Goal: Task Accomplishment & Management: Manage account settings

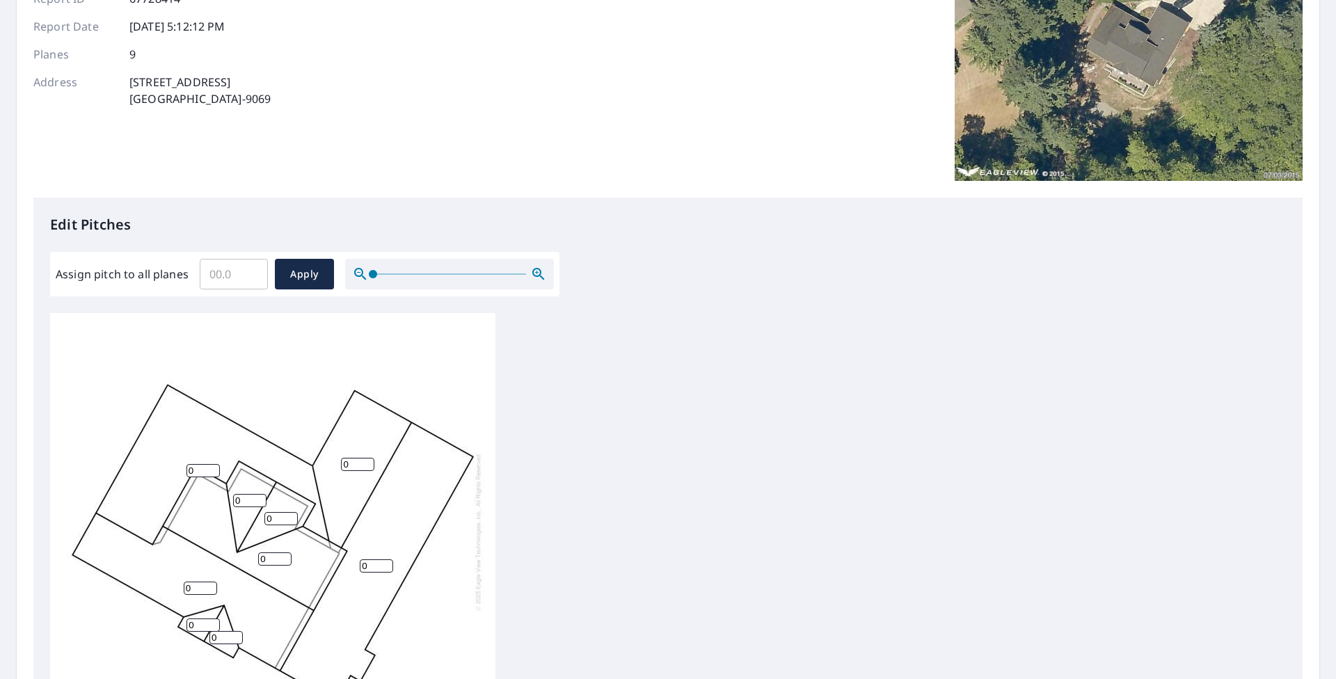
scroll to position [209, 0]
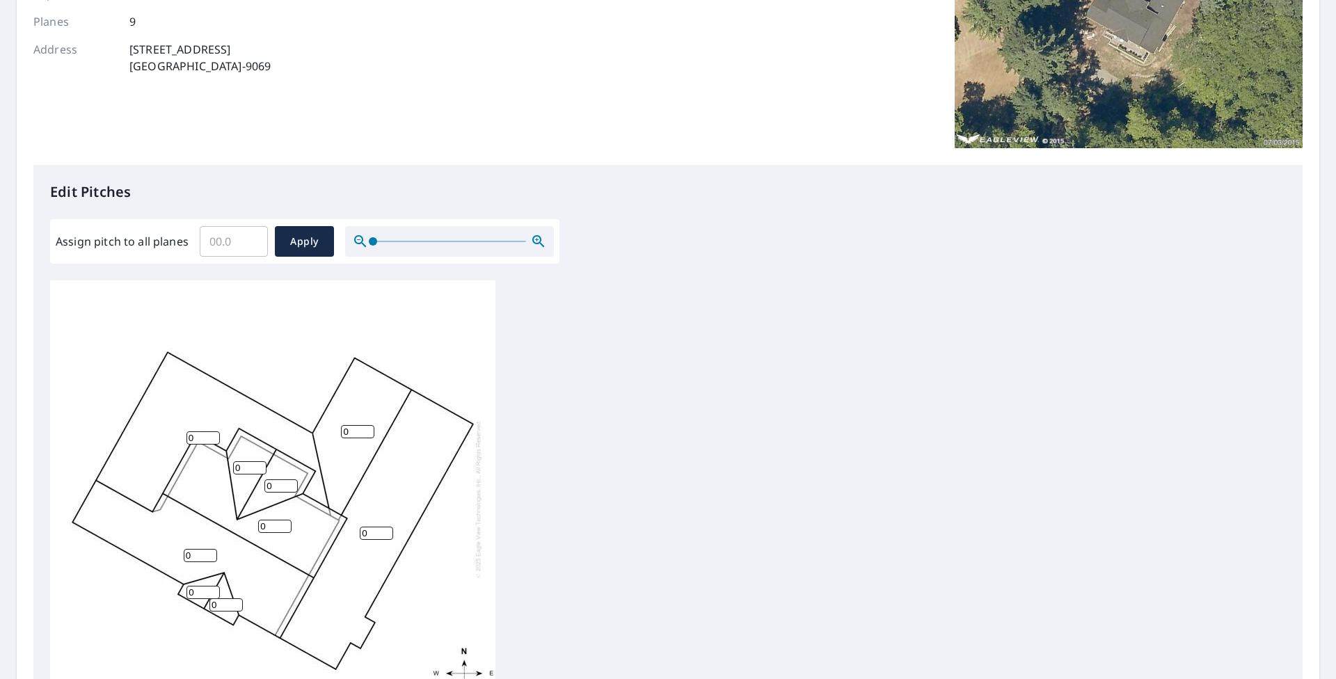
click at [251, 471] on input "0" at bounding box center [249, 467] width 33 height 13
drag, startPoint x: 251, startPoint y: 471, endPoint x: 198, endPoint y: 467, distance: 52.4
click at [198, 467] on div "0 0 0 0 0 0 0 0 0" at bounding box center [272, 498] width 445 height 437
type input "5"
drag, startPoint x: 284, startPoint y: 488, endPoint x: 206, endPoint y: 487, distance: 77.9
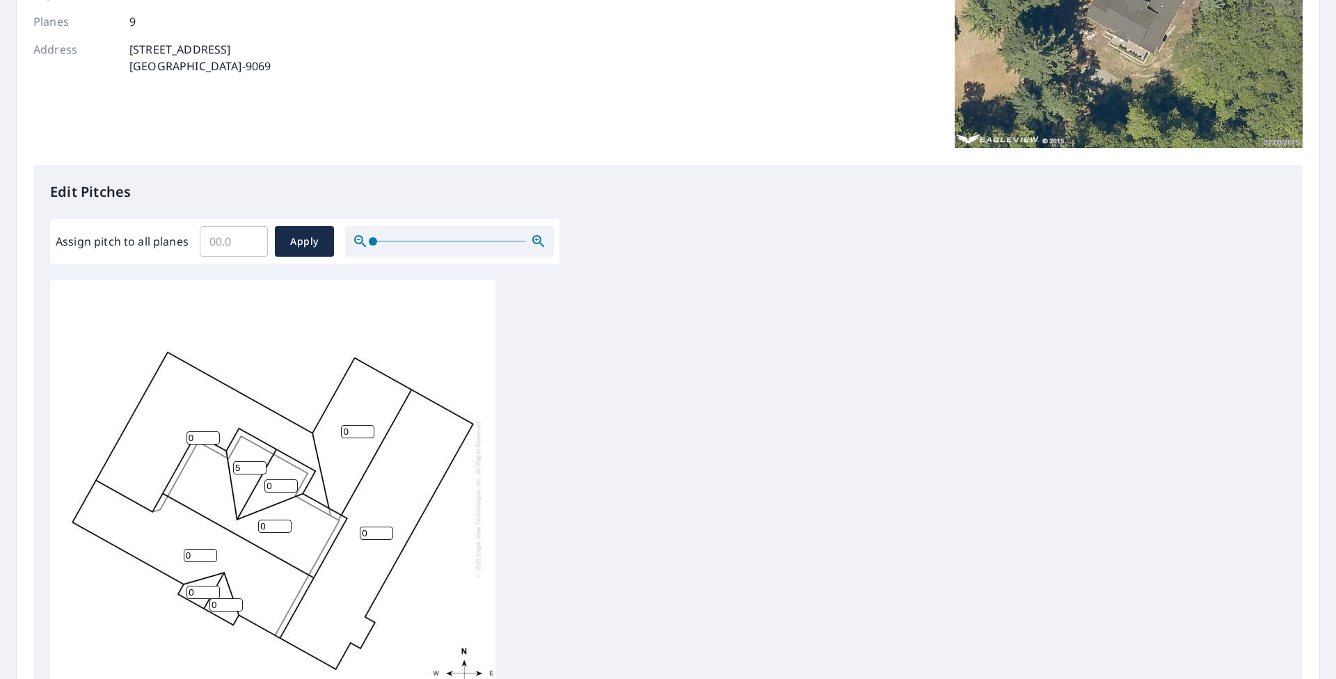
click at [206, 487] on div "0 0 0 0 0 0 5 0 0" at bounding box center [272, 498] width 445 height 437
type input "5"
drag, startPoint x: 374, startPoint y: 537, endPoint x: 312, endPoint y: 533, distance: 62.0
click at [312, 533] on div "0 0 0 0 0 5 5 0 0" at bounding box center [272, 498] width 445 height 437
type input "5"
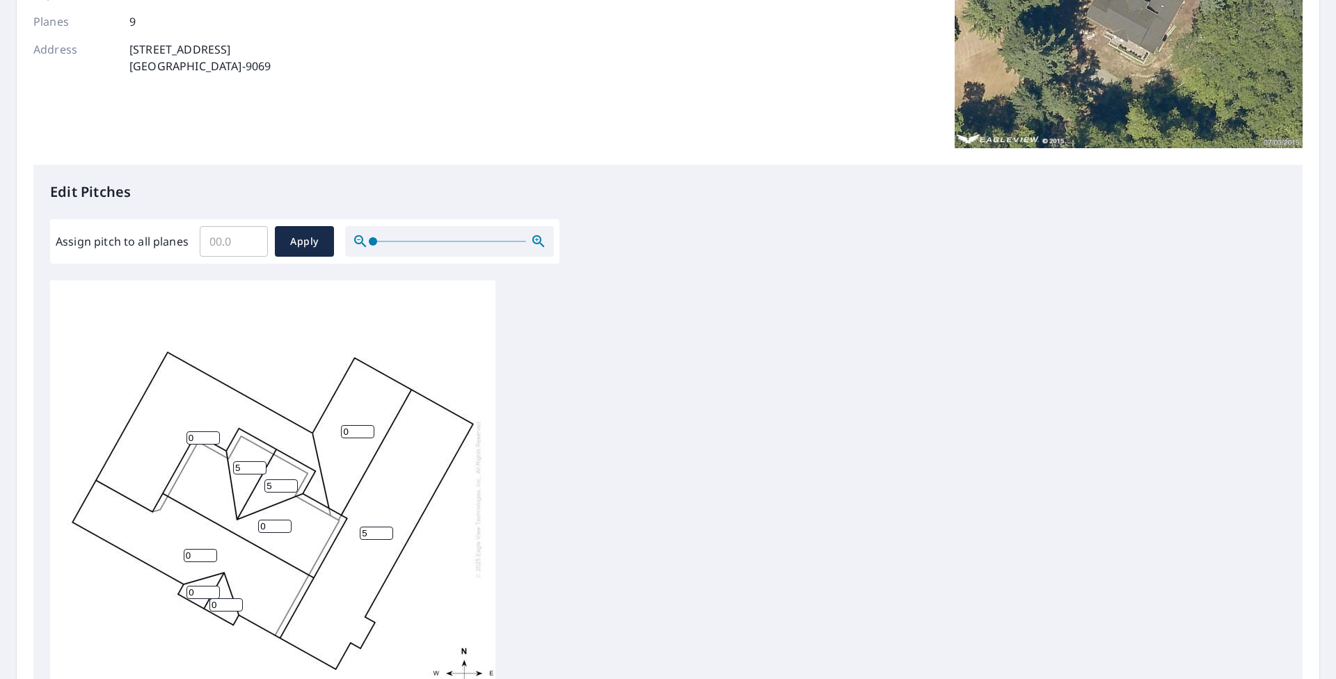
drag, startPoint x: 270, startPoint y: 527, endPoint x: 218, endPoint y: 529, distance: 51.5
click at [218, 529] on div "5 0 0 0 0 5 5 0 0" at bounding box center [272, 498] width 445 height 437
type input "5"
type input "7"
drag, startPoint x: 189, startPoint y: 558, endPoint x: 152, endPoint y: 561, distance: 37.0
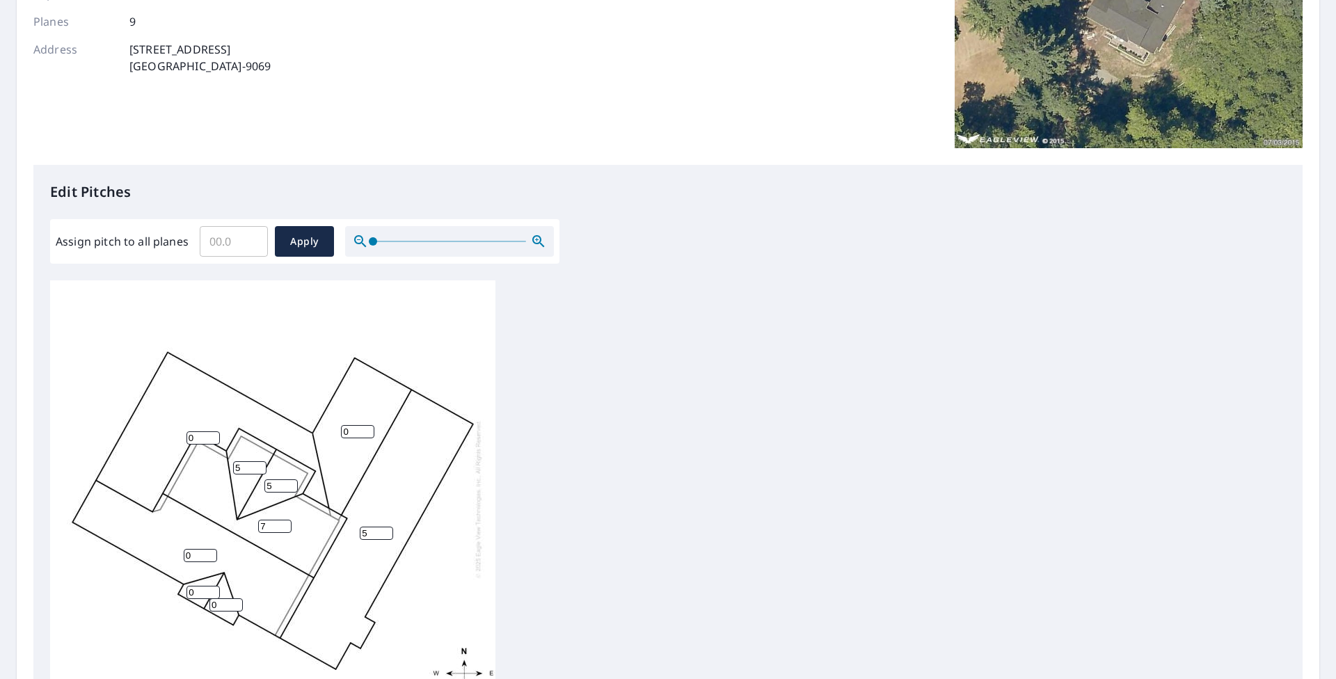
click at [152, 561] on div "5 0 0 7 0 5 5 0 0" at bounding box center [272, 498] width 445 height 437
type input "7"
drag, startPoint x: 198, startPoint y: 436, endPoint x: 171, endPoint y: 441, distance: 27.0
click at [171, 441] on div "5 0 7 7 0 5 5 0 0" at bounding box center [272, 498] width 445 height 437
type input "7"
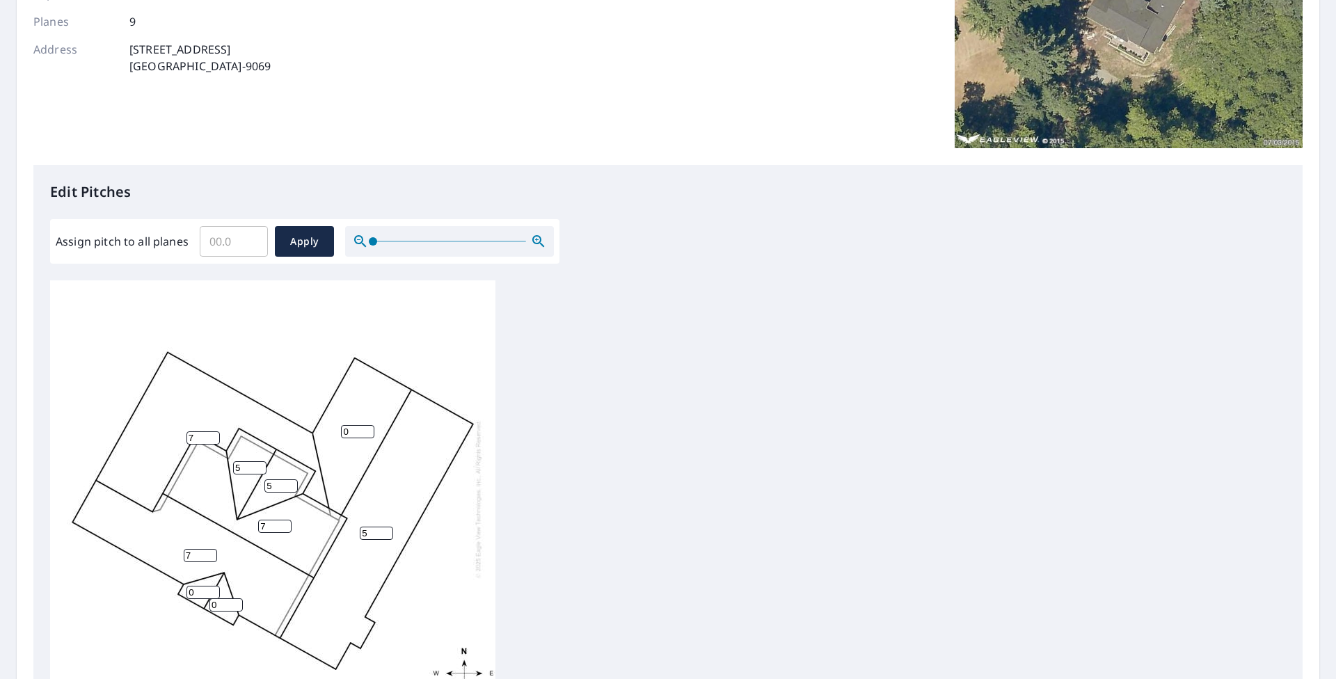
drag, startPoint x: 351, startPoint y: 437, endPoint x: 292, endPoint y: 443, distance: 59.4
click at [292, 443] on div "5 7 7 7 0 5 5 0 0" at bounding box center [272, 498] width 445 height 437
type input "7"
drag, startPoint x: 198, startPoint y: 594, endPoint x: 172, endPoint y: 594, distance: 26.5
click at [172, 594] on div "5 7 7 7 7 5 5 0 0" at bounding box center [272, 498] width 445 height 437
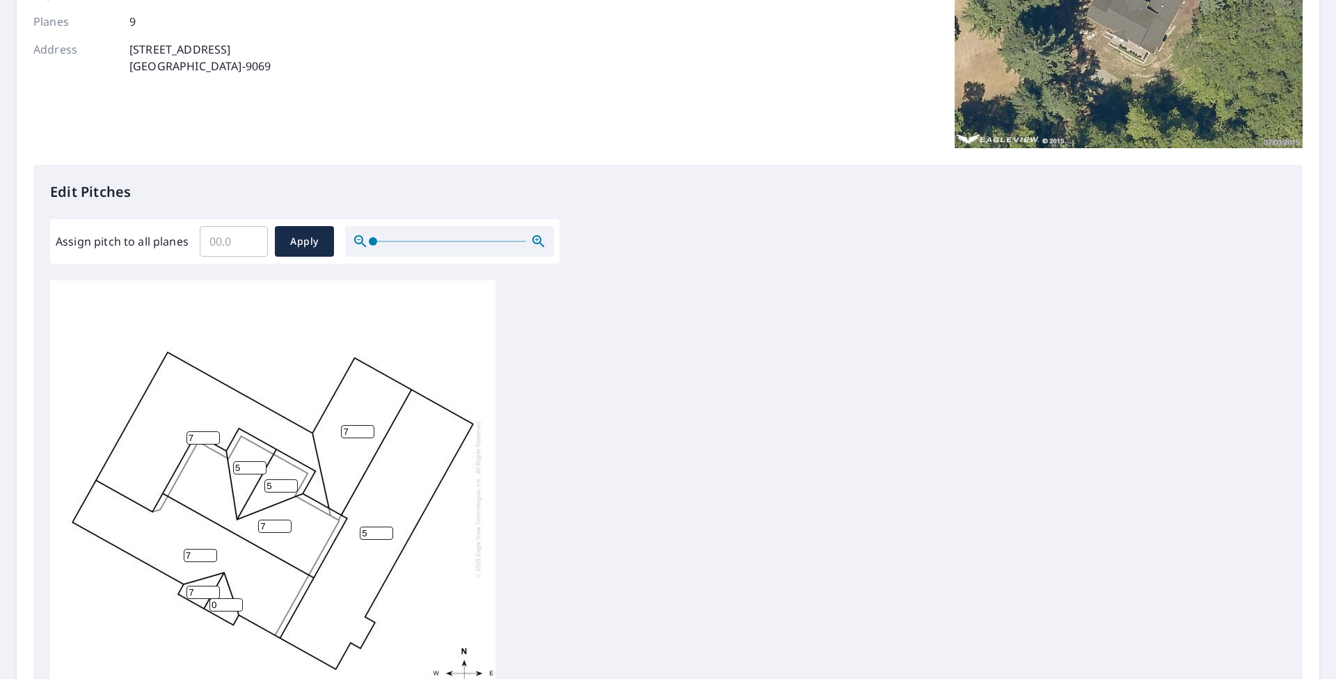
type input "7"
drag, startPoint x: 225, startPoint y: 604, endPoint x: 171, endPoint y: 607, distance: 54.4
click at [171, 607] on div "5 7 7 7 7 5 5 0 7" at bounding box center [272, 498] width 445 height 437
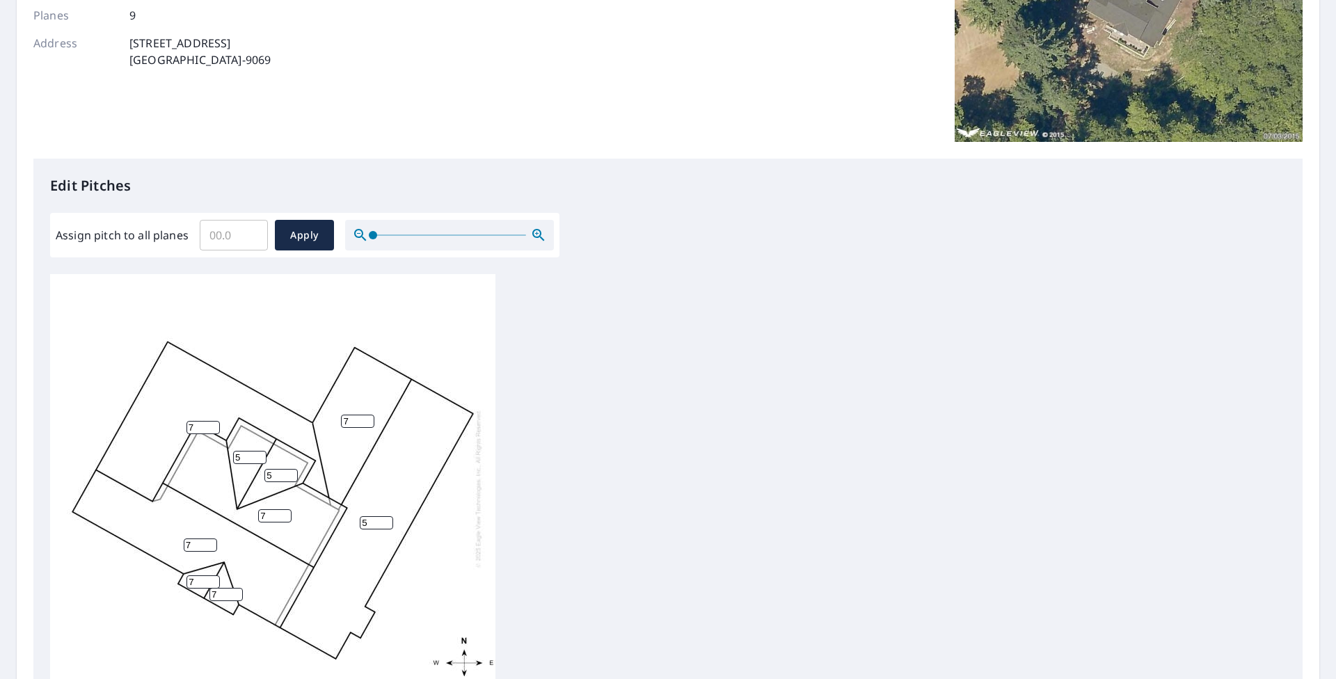
scroll to position [214, 0]
type input "7"
click at [312, 237] on span "Apply" at bounding box center [304, 236] width 37 height 17
click at [283, 470] on input "number" at bounding box center [280, 476] width 33 height 13
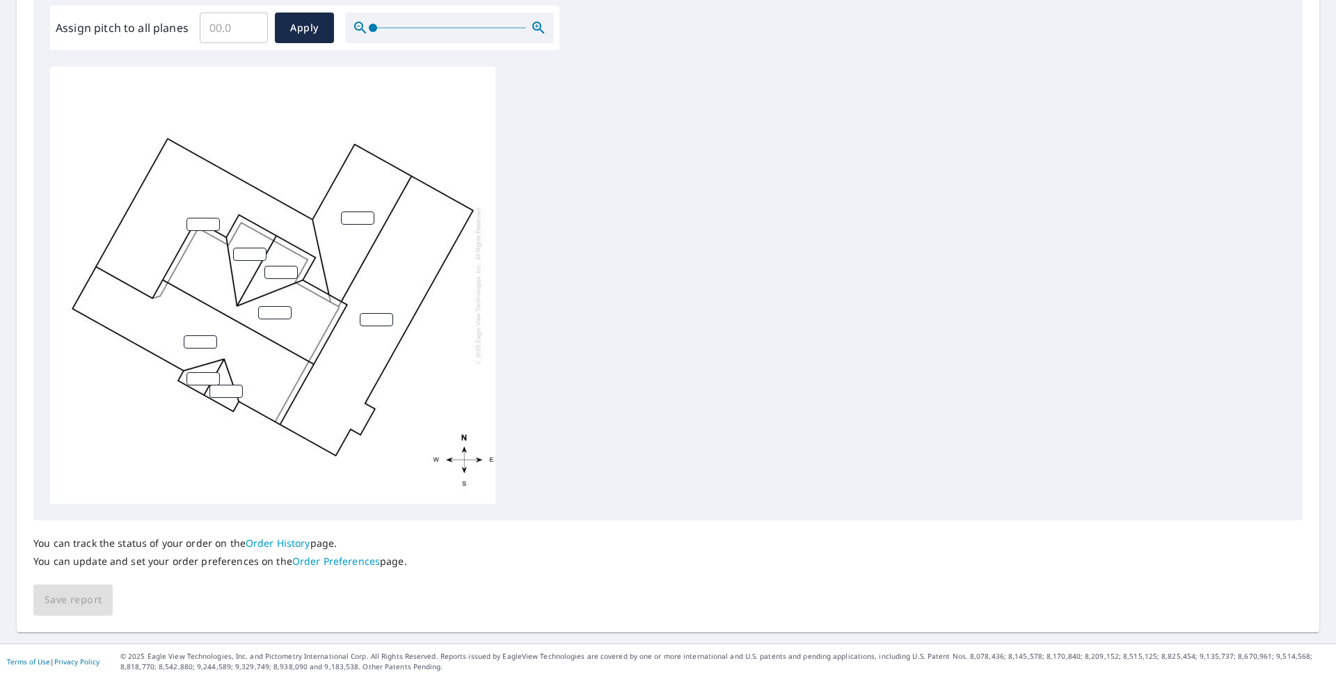
scroll to position [353, 0]
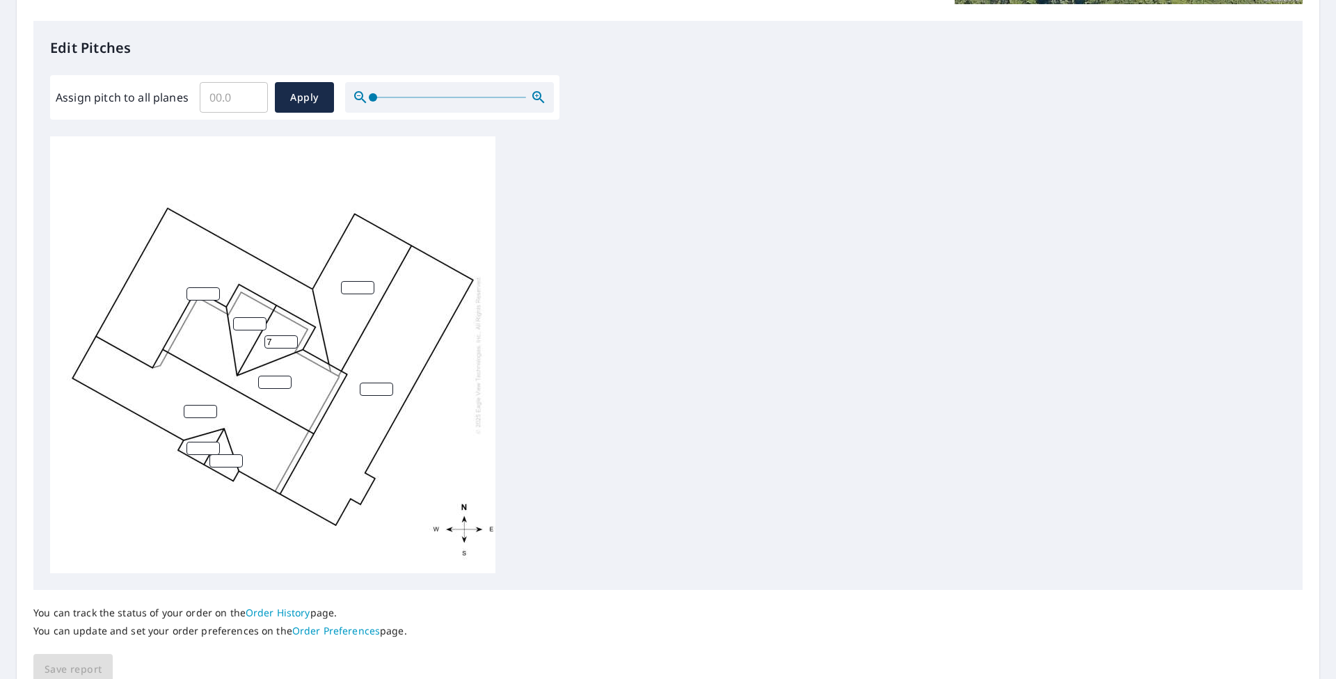
type input "7"
click at [246, 321] on input "number" at bounding box center [249, 323] width 33 height 13
type input "7"
drag, startPoint x: 276, startPoint y: 343, endPoint x: 251, endPoint y: 340, distance: 25.3
click at [253, 341] on div "7 7" at bounding box center [272, 354] width 445 height 437
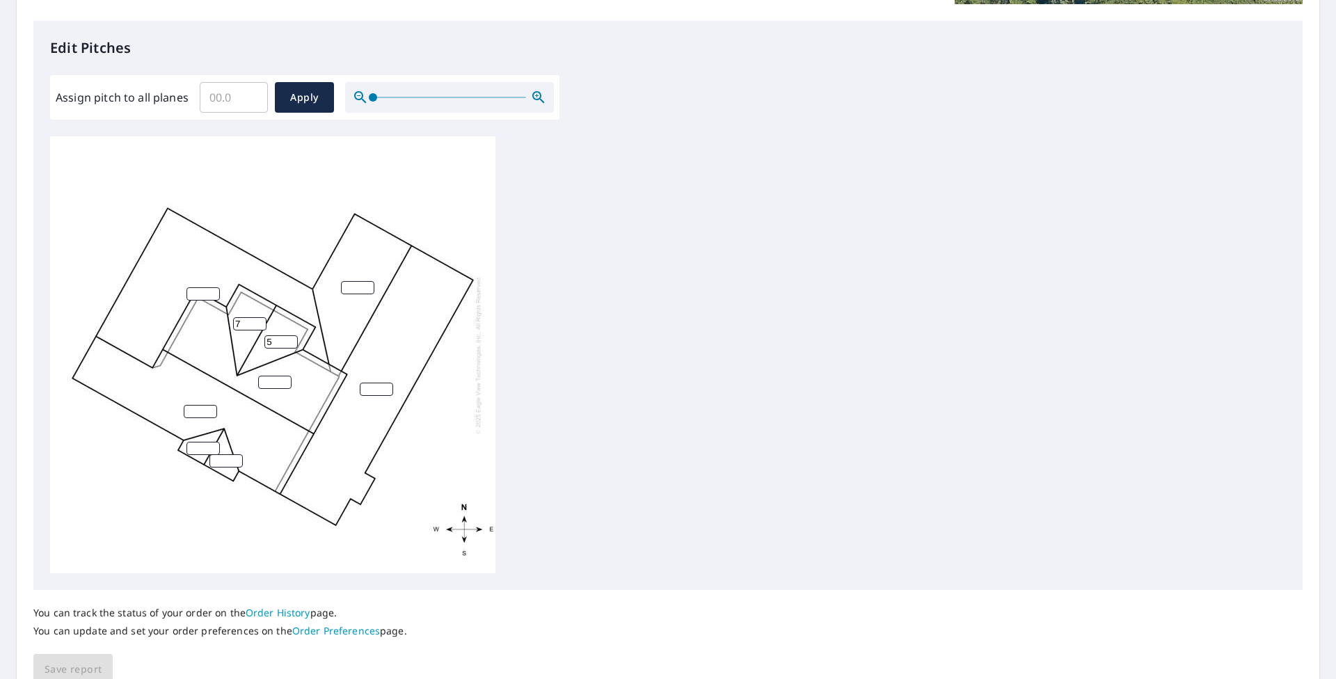
type input "5"
drag, startPoint x: 255, startPoint y: 324, endPoint x: 227, endPoint y: 325, distance: 27.8
click at [233, 325] on input "6" at bounding box center [249, 323] width 33 height 13
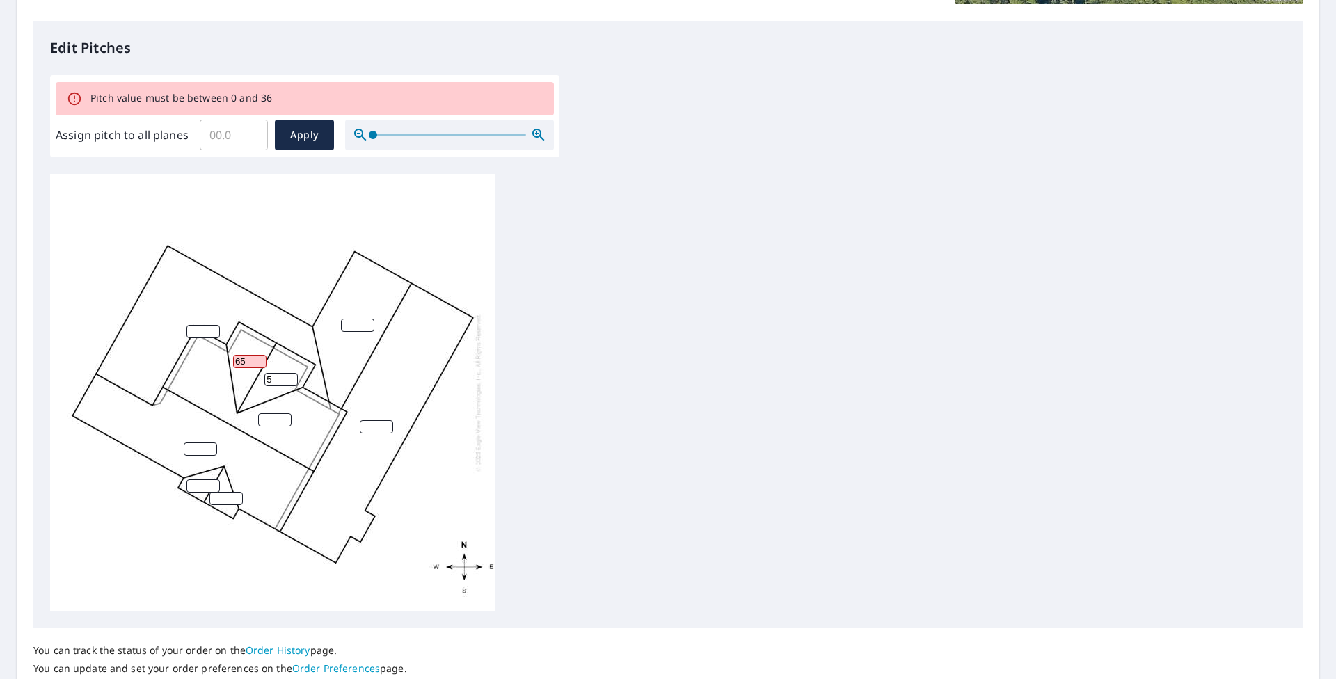
drag, startPoint x: 246, startPoint y: 363, endPoint x: 212, endPoint y: 365, distance: 33.5
click at [212, 365] on div "5 65" at bounding box center [272, 392] width 445 height 437
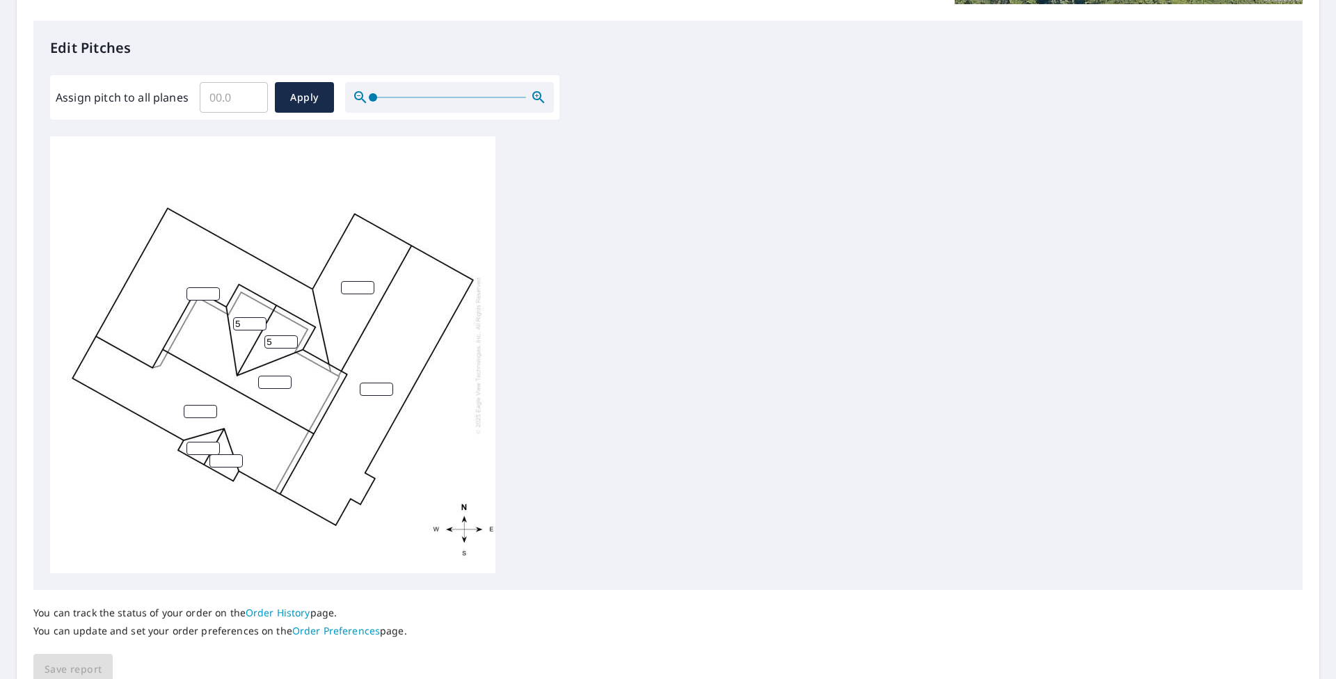
type input "5"
click at [371, 391] on input "number" at bounding box center [376, 389] width 33 height 13
type input "5"
click at [232, 459] on input "1" at bounding box center [225, 460] width 33 height 13
drag, startPoint x: 228, startPoint y: 459, endPoint x: 189, endPoint y: 459, distance: 38.3
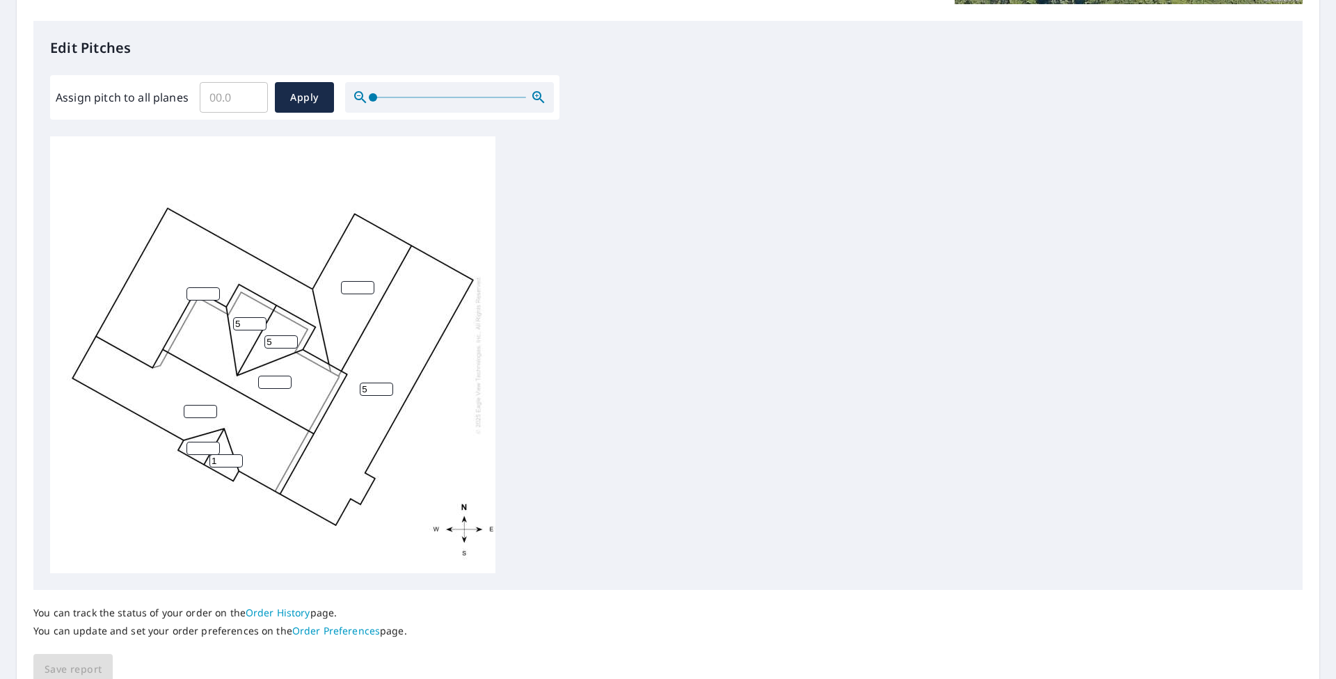
click at [191, 460] on div "5 5 5 1" at bounding box center [272, 354] width 445 height 437
type input "7"
click at [200, 447] on input "number" at bounding box center [202, 448] width 33 height 13
type input "7"
click at [195, 415] on input "number" at bounding box center [200, 411] width 33 height 13
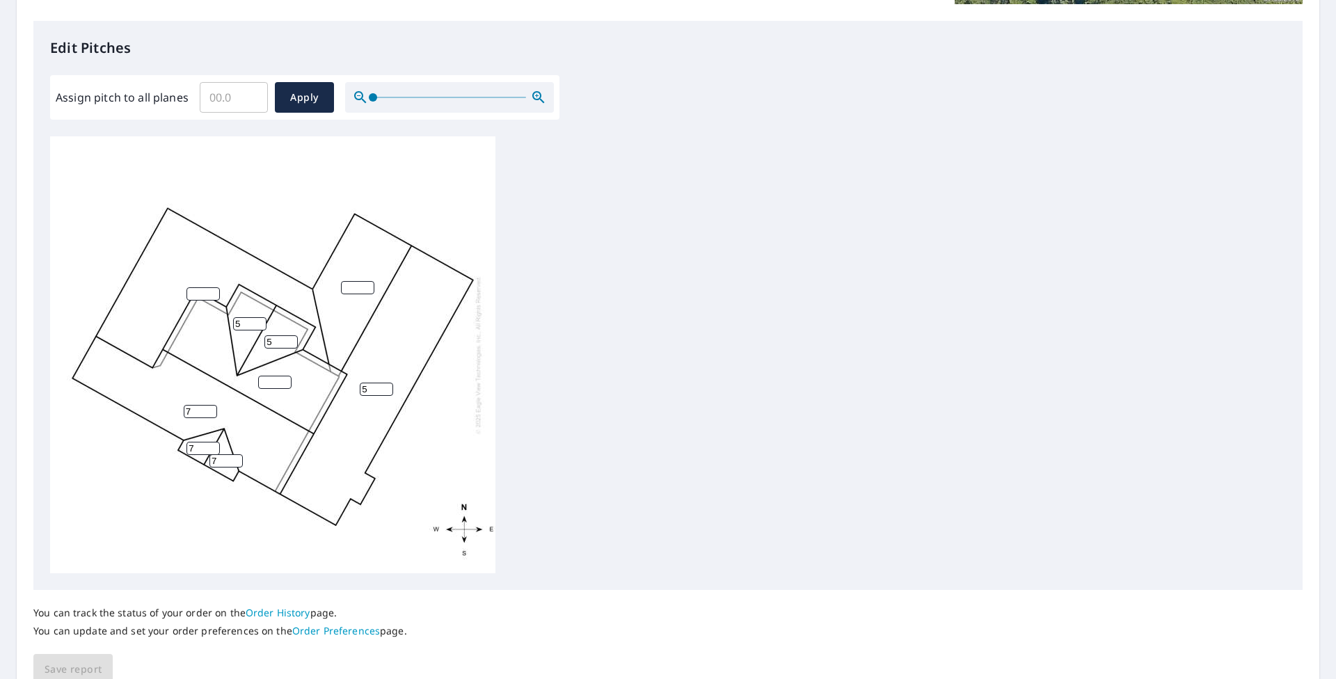
type input "7"
click at [279, 385] on input "0" at bounding box center [274, 382] width 33 height 13
type input "0"
type input "7"
click at [204, 298] on input "number" at bounding box center [202, 293] width 33 height 13
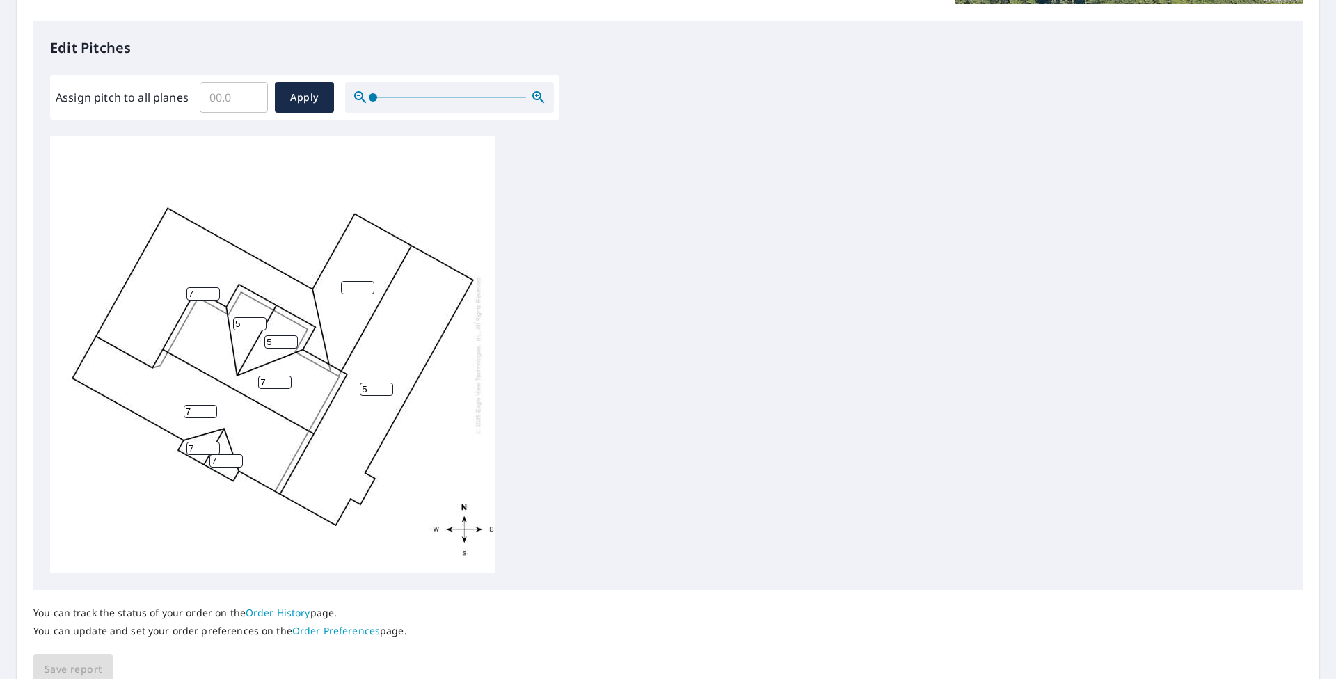
type input "7"
click at [360, 291] on input "number" at bounding box center [357, 287] width 33 height 13
type input "7"
click at [673, 413] on div "5 7 7 7 7 5 5 7 7" at bounding box center [668, 354] width 1236 height 437
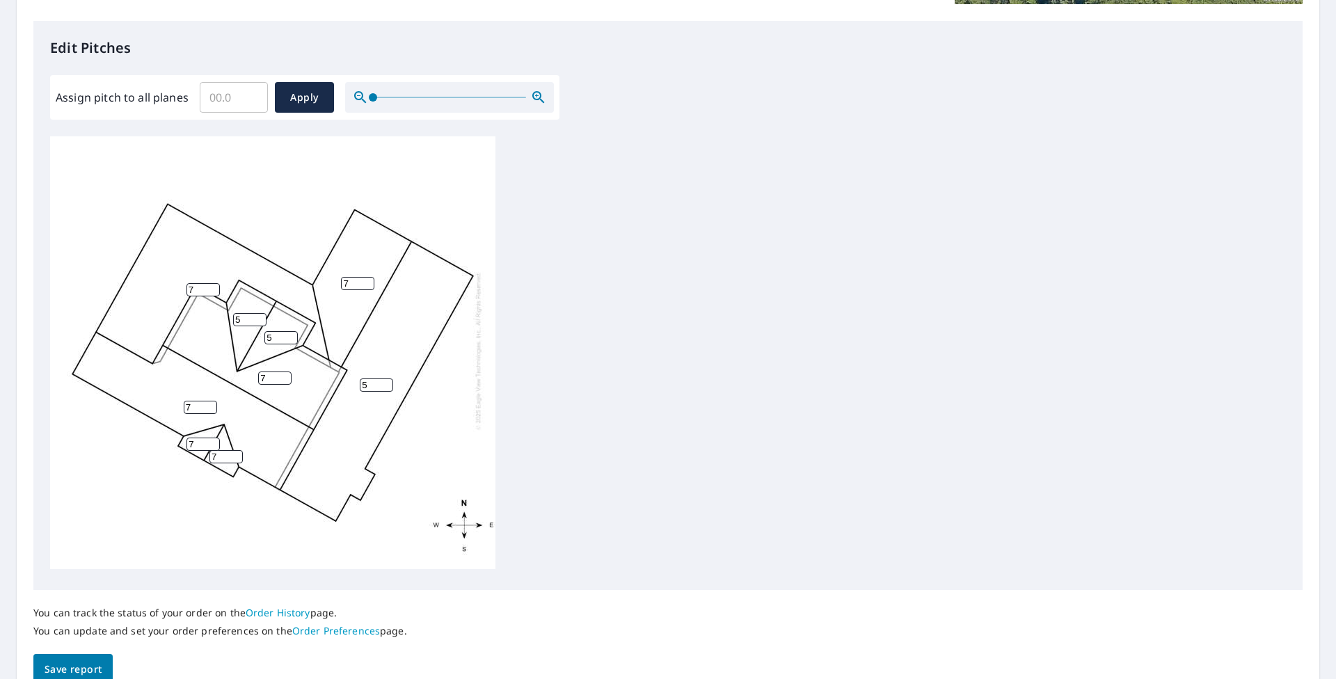
click at [81, 669] on span "Save report" at bounding box center [73, 669] width 57 height 17
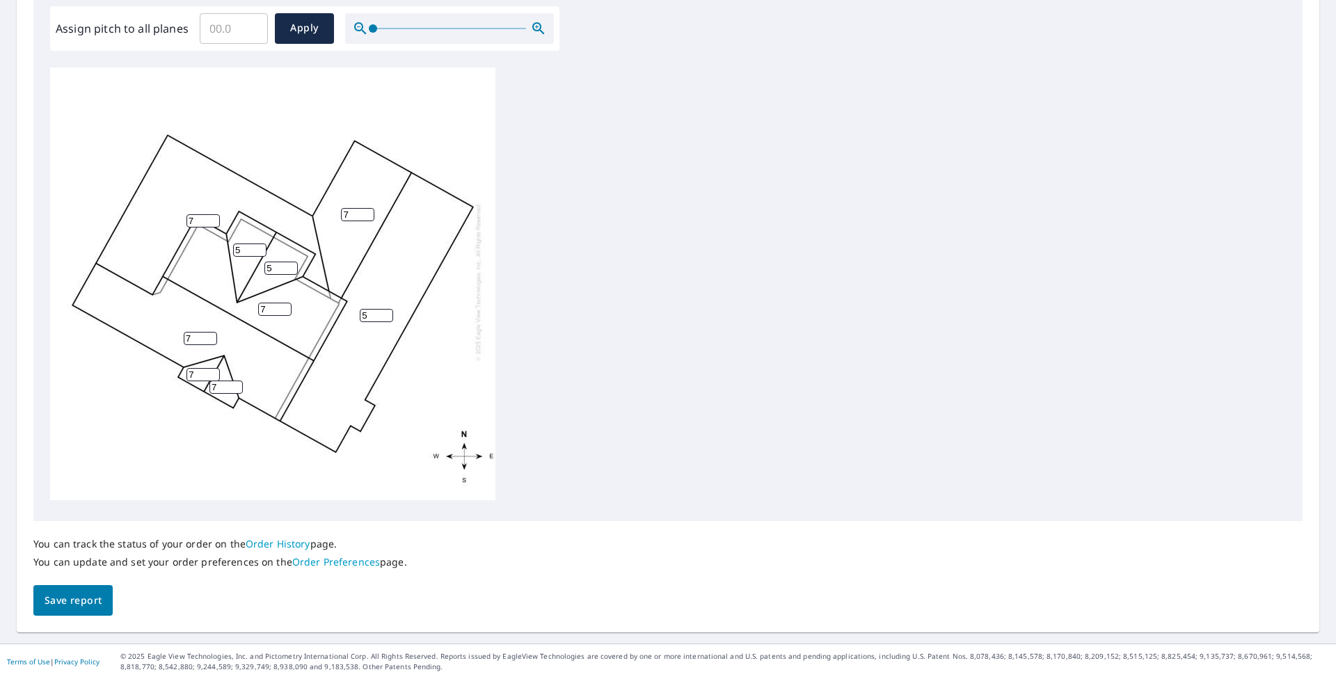
click at [84, 597] on span "Save report" at bounding box center [73, 600] width 57 height 17
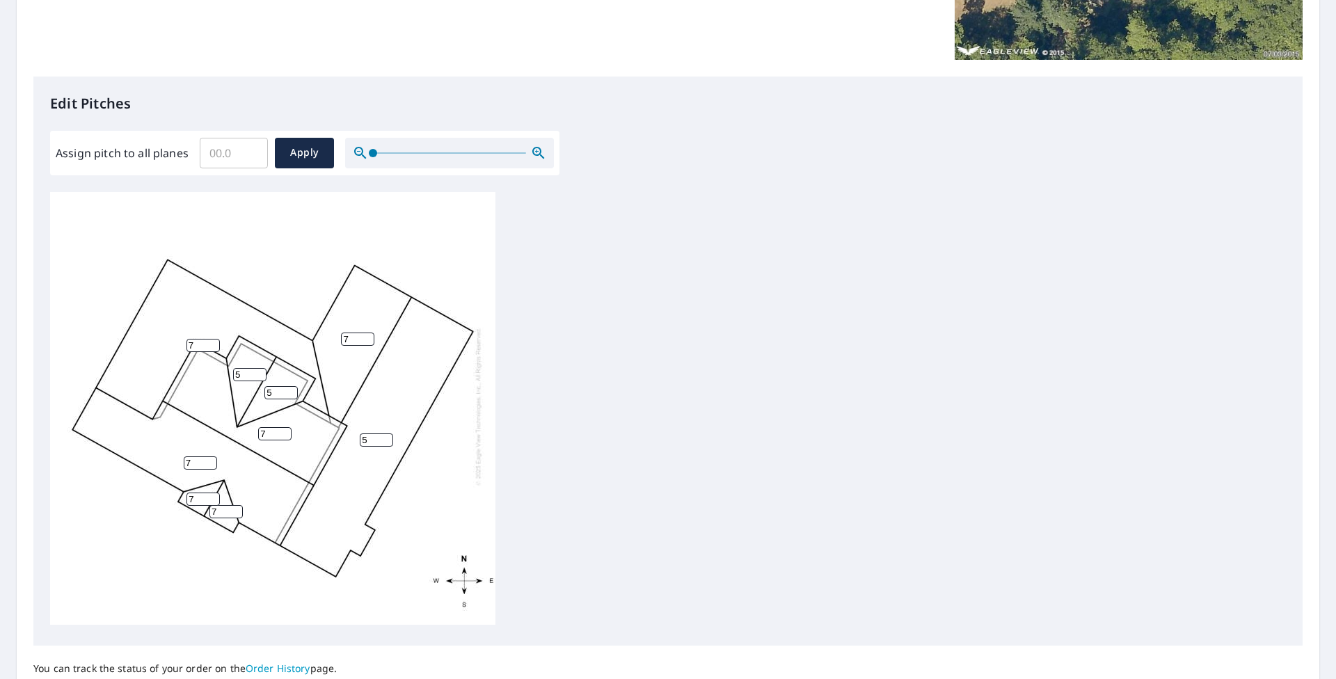
scroll to position [14, 0]
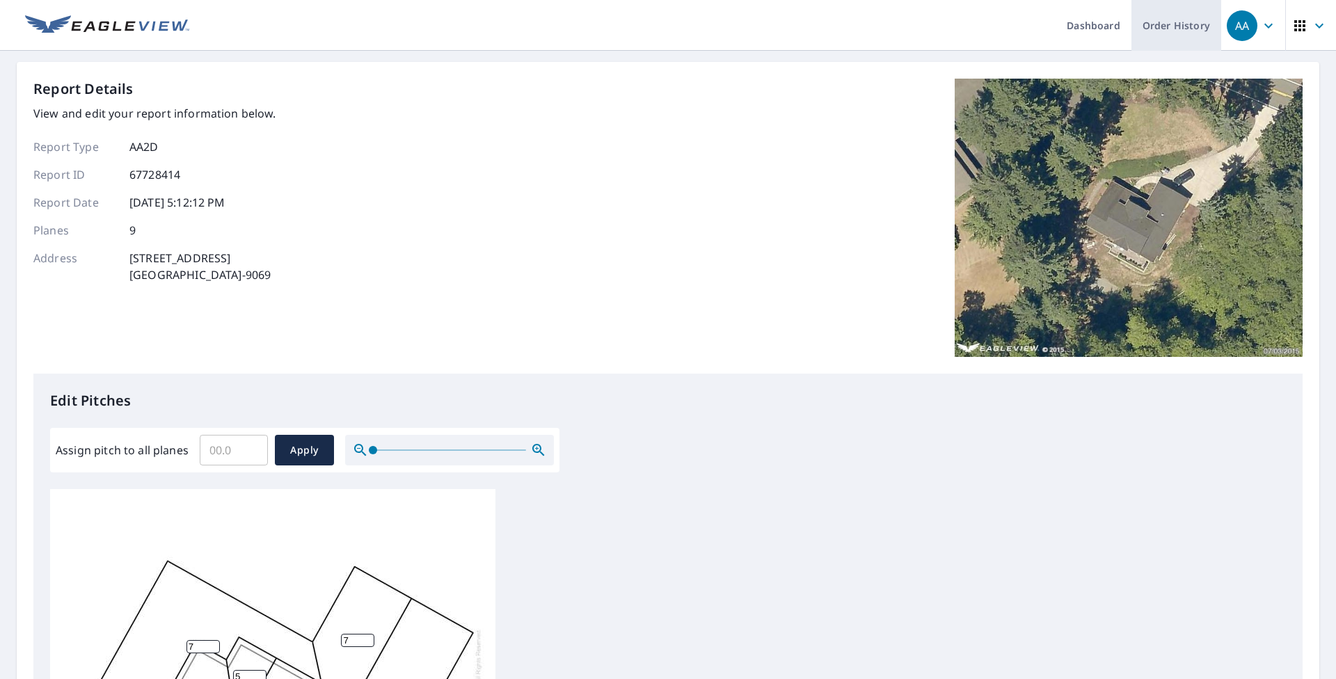
click at [618, 35] on link "Order History" at bounding box center [1176, 25] width 90 height 51
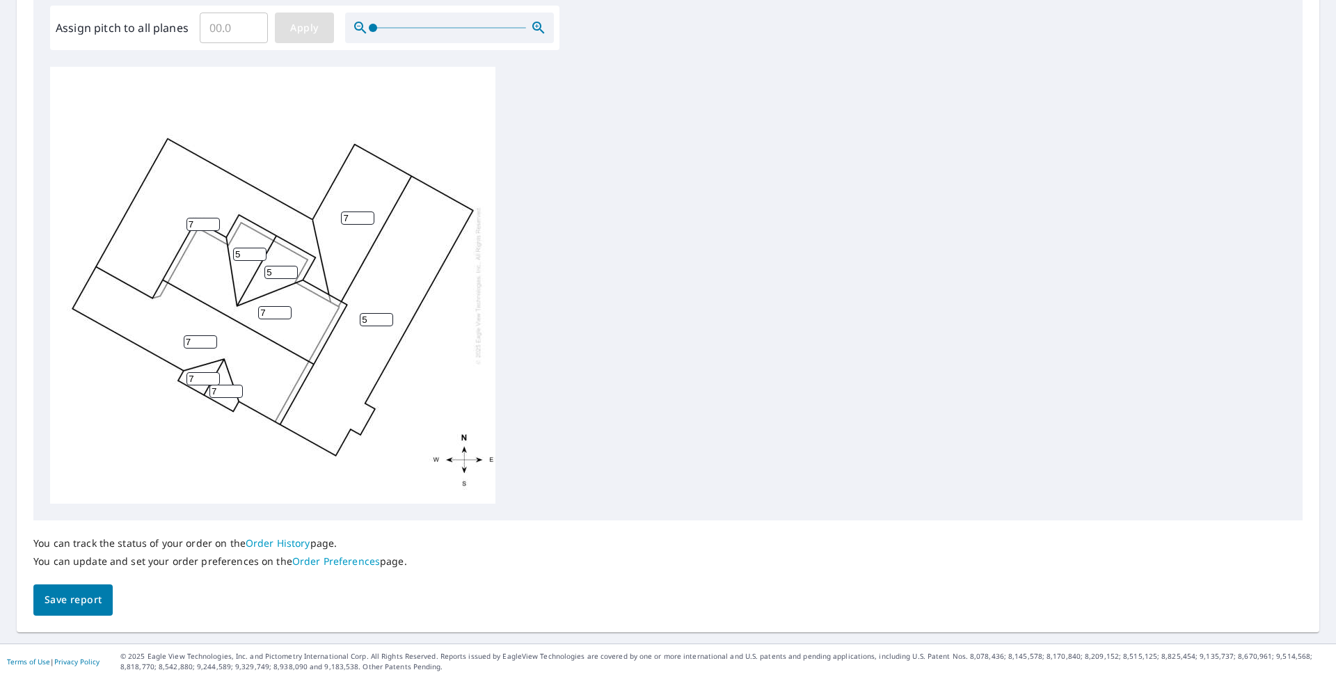
click at [300, 30] on span "Apply" at bounding box center [304, 27] width 37 height 17
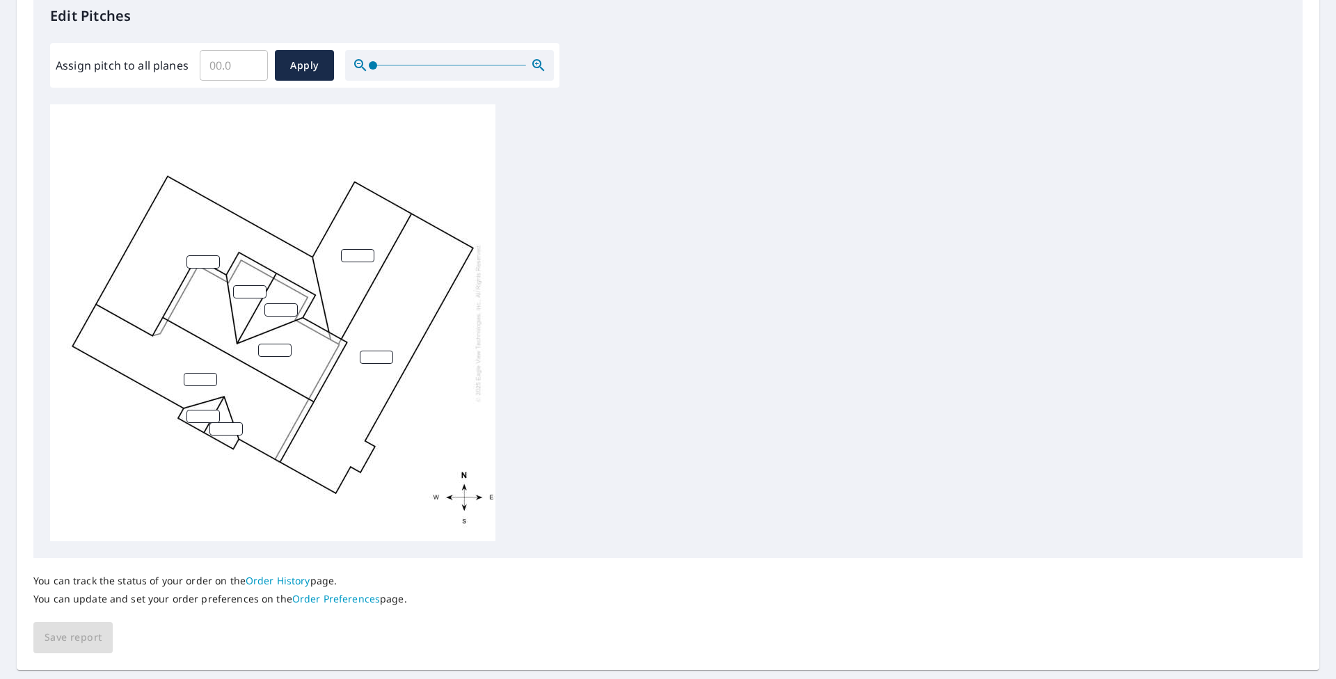
scroll to position [353, 0]
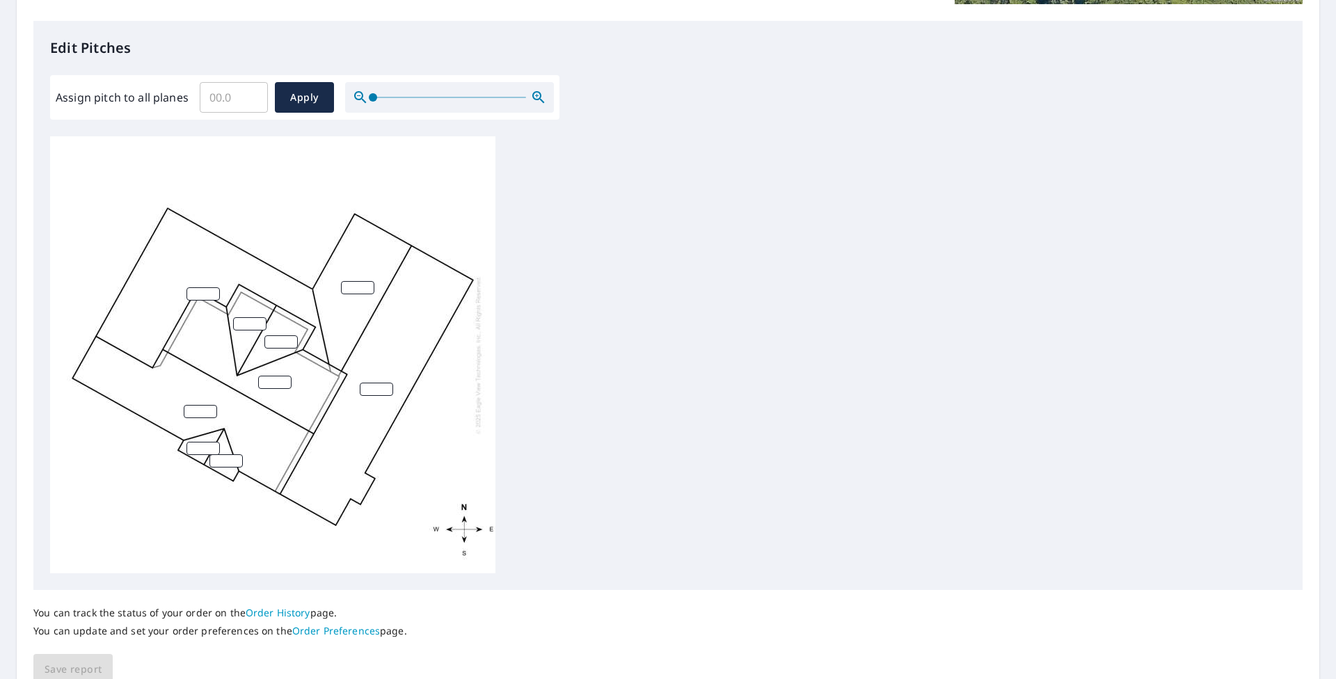
click at [241, 95] on input "Assign pitch to all planes" at bounding box center [234, 97] width 68 height 39
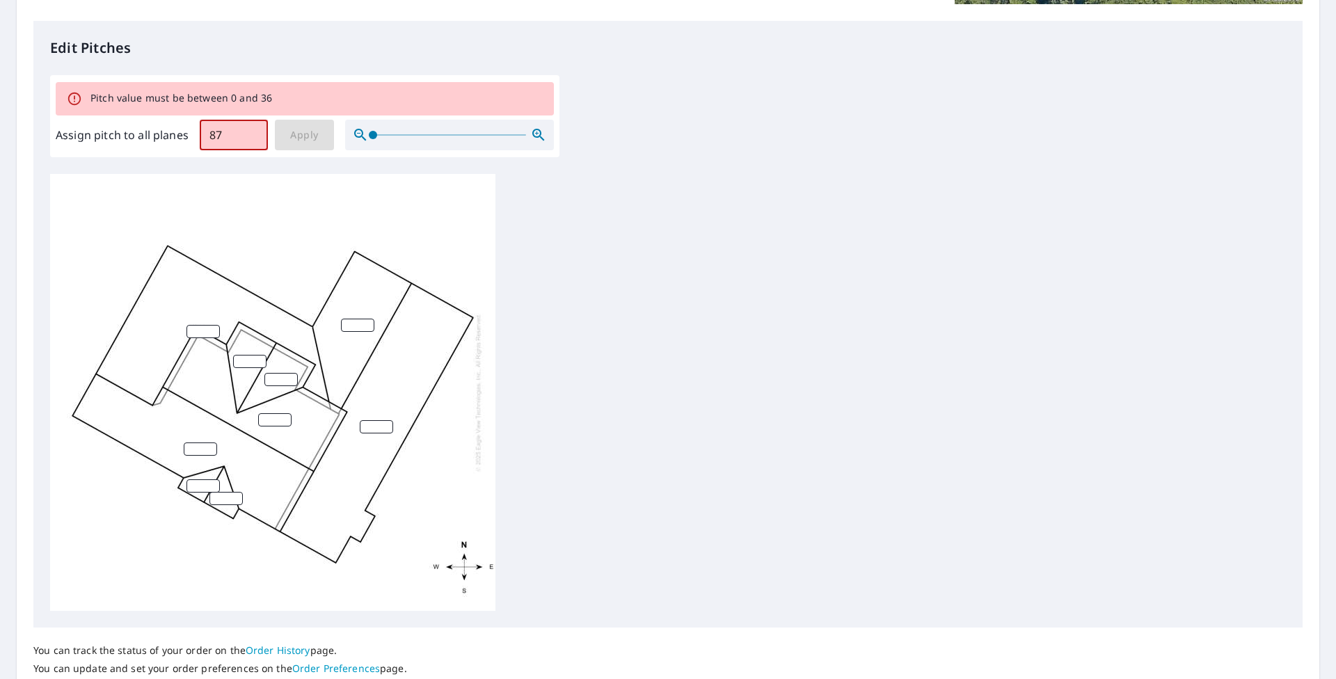
type input "8"
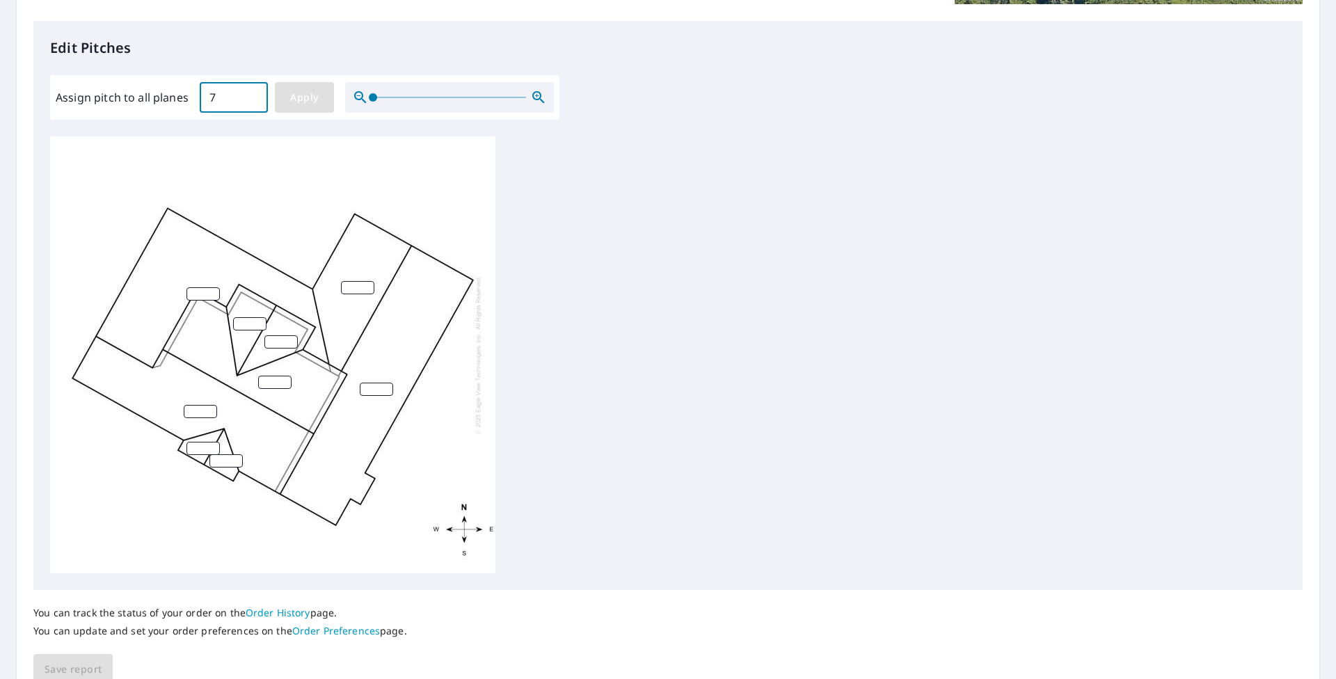
type input "7"
click at [294, 97] on span "Apply" at bounding box center [304, 97] width 37 height 17
type input "7"
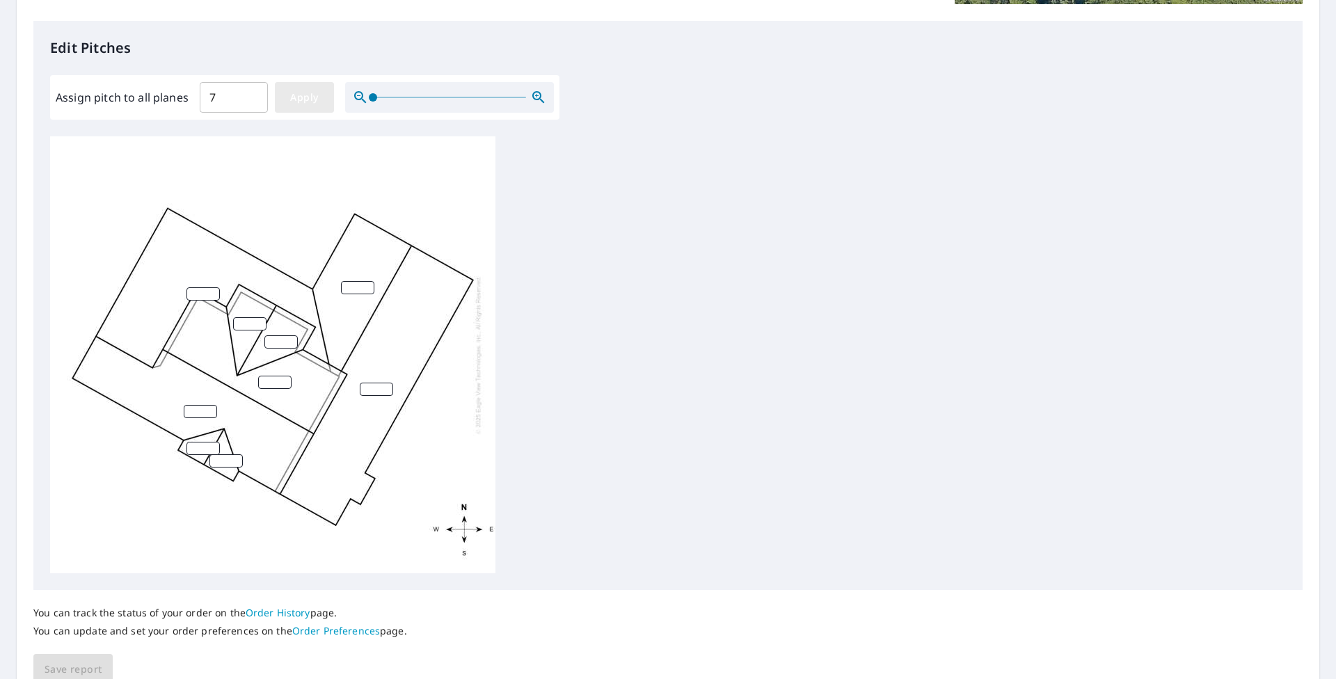
type input "7"
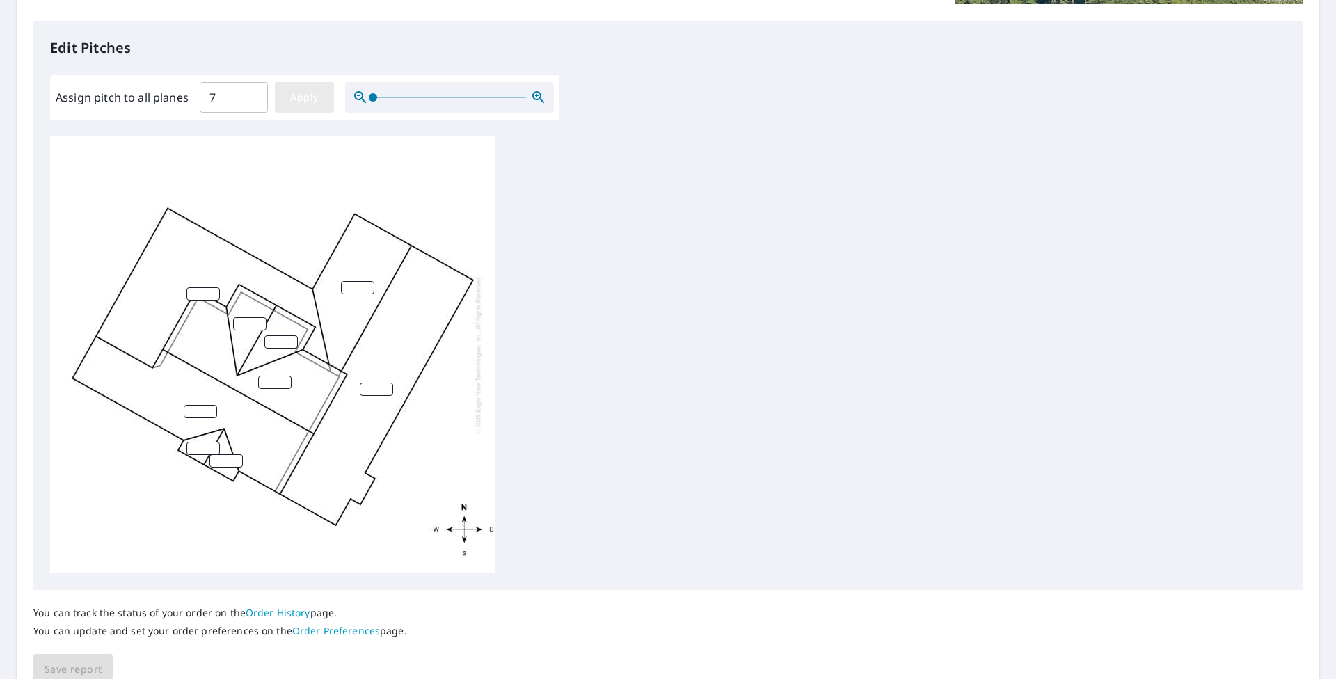
type input "7"
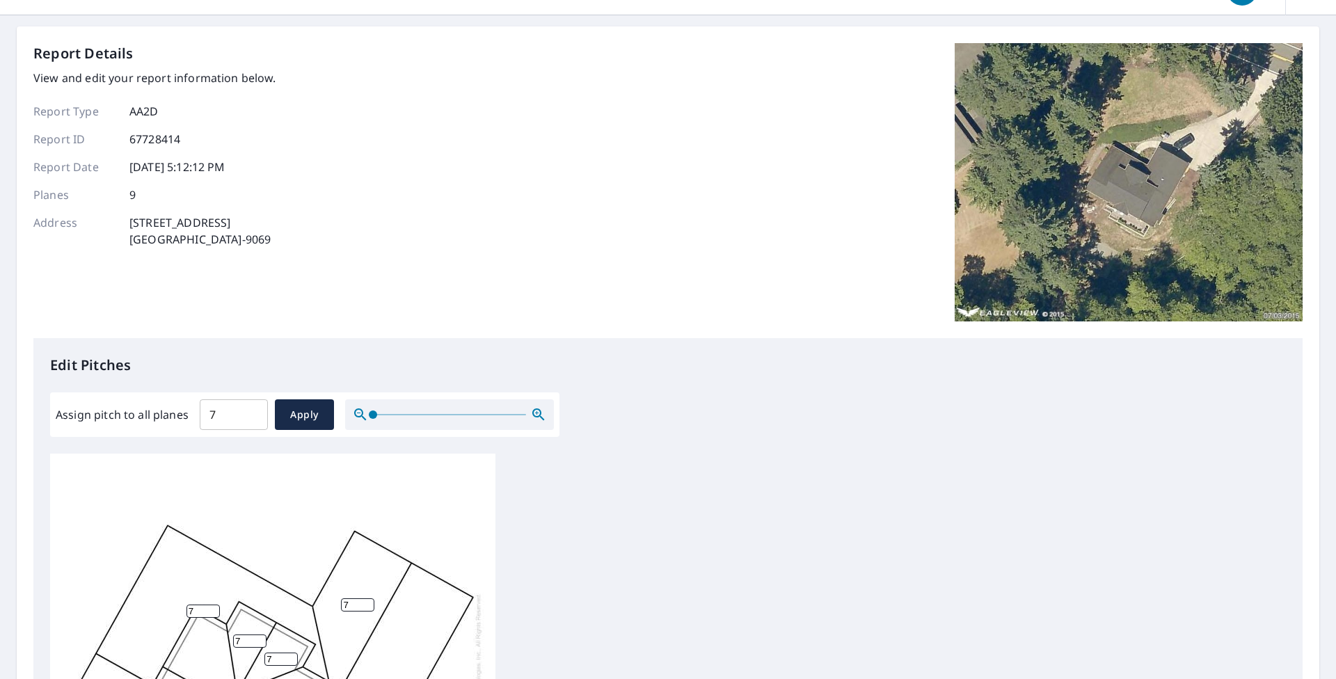
scroll to position [0, 0]
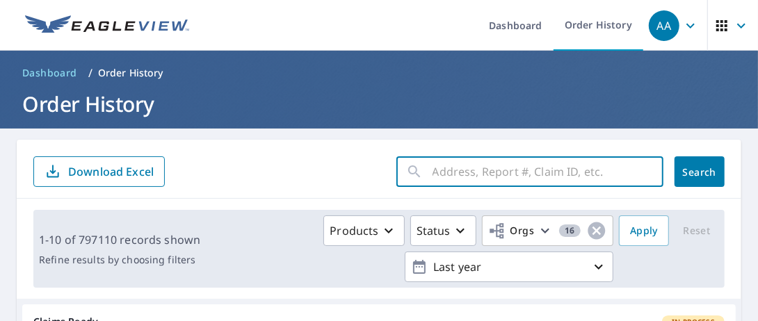
click at [452, 186] on input "text" at bounding box center [548, 171] width 231 height 39
type input "4791b881w"
click at [686, 176] on span "Search" at bounding box center [700, 172] width 28 height 13
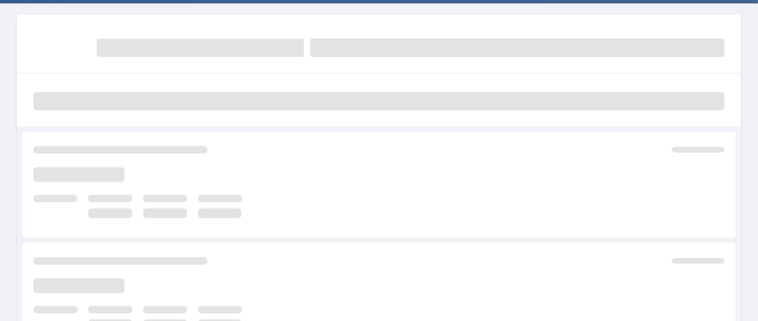
scroll to position [139, 0]
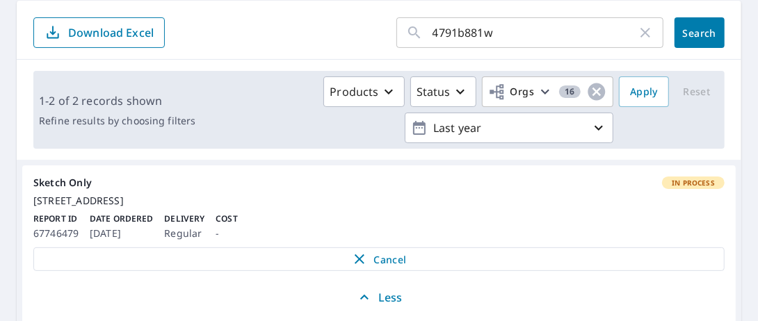
scroll to position [209, 0]
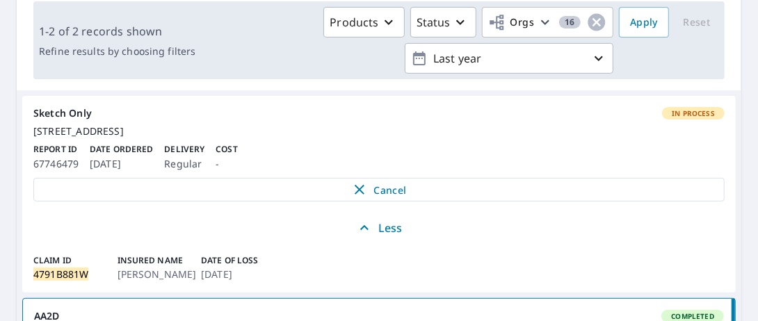
click at [678, 112] on span "In Process" at bounding box center [694, 114] width 60 height 10
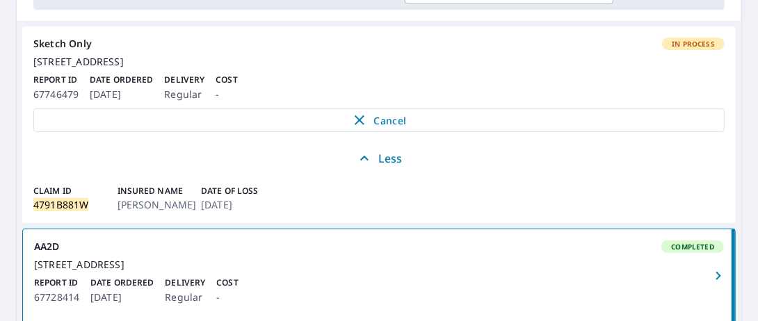
scroll to position [209, 0]
